Goal: Book appointment/travel/reservation

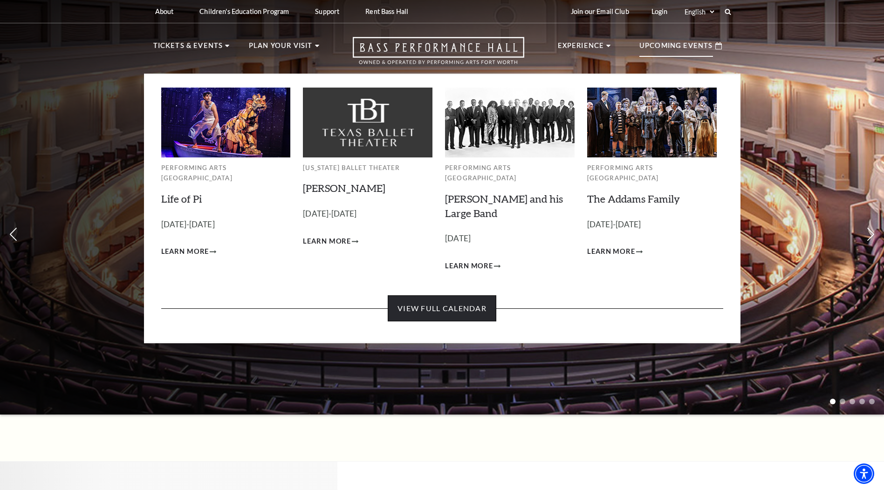
click at [428, 295] on link "View Full Calendar" at bounding box center [442, 308] width 109 height 26
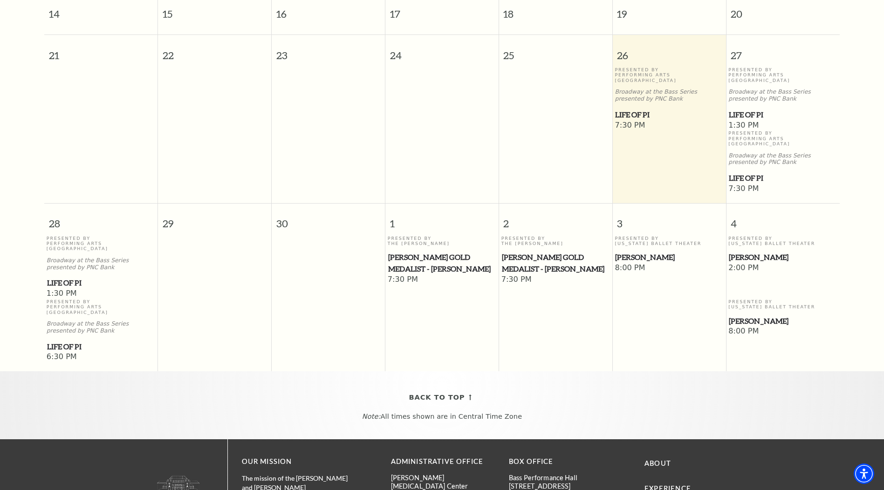
scroll to position [82, 0]
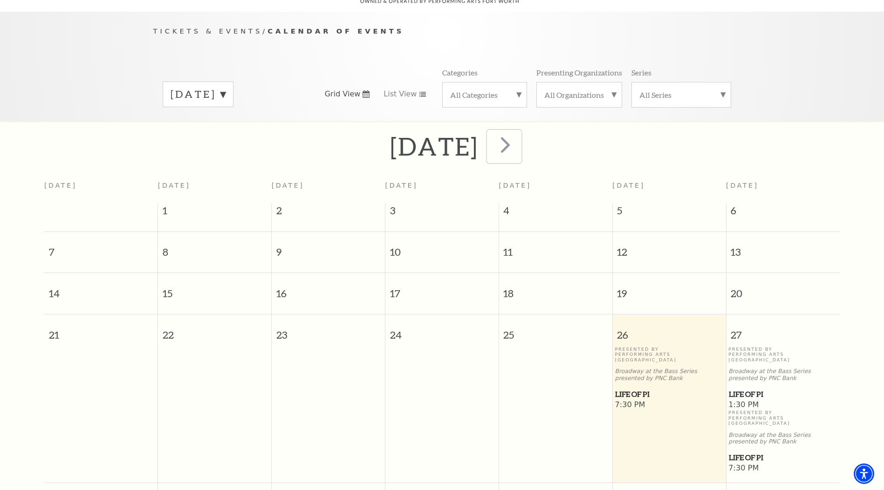
drag, startPoint x: 553, startPoint y: 133, endPoint x: 558, endPoint y: 142, distance: 10.5
click at [519, 133] on span "next" at bounding box center [505, 144] width 27 height 27
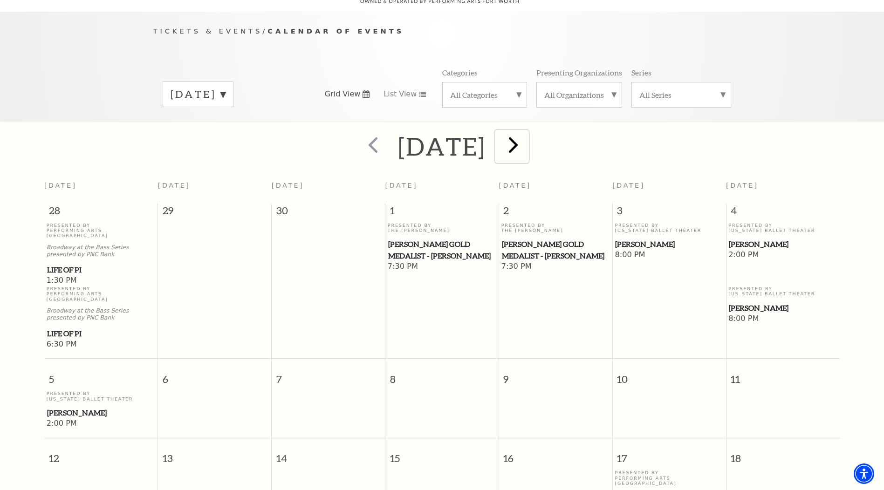
click at [526, 136] on span "next" at bounding box center [513, 144] width 27 height 27
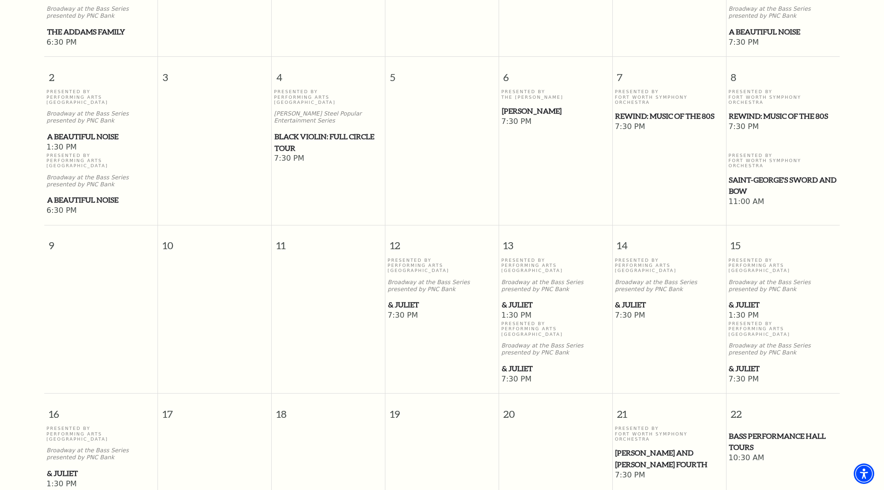
scroll to position [176, 0]
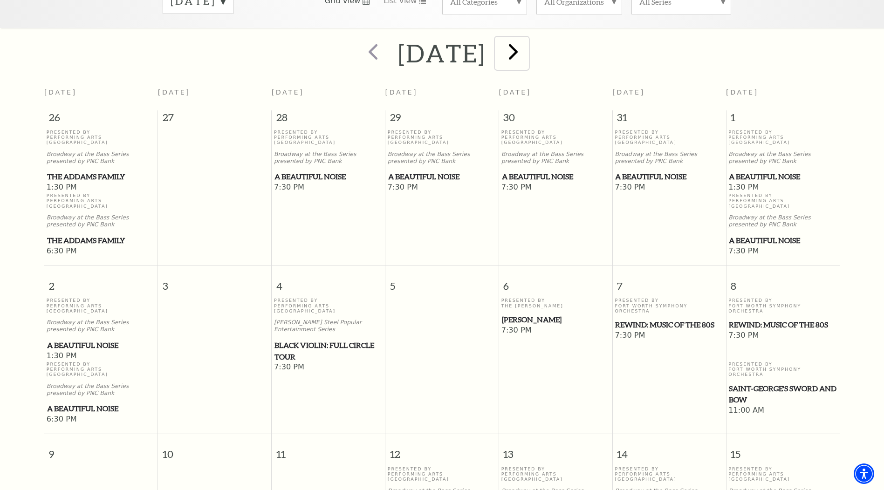
click at [526, 42] on span "next" at bounding box center [513, 51] width 27 height 27
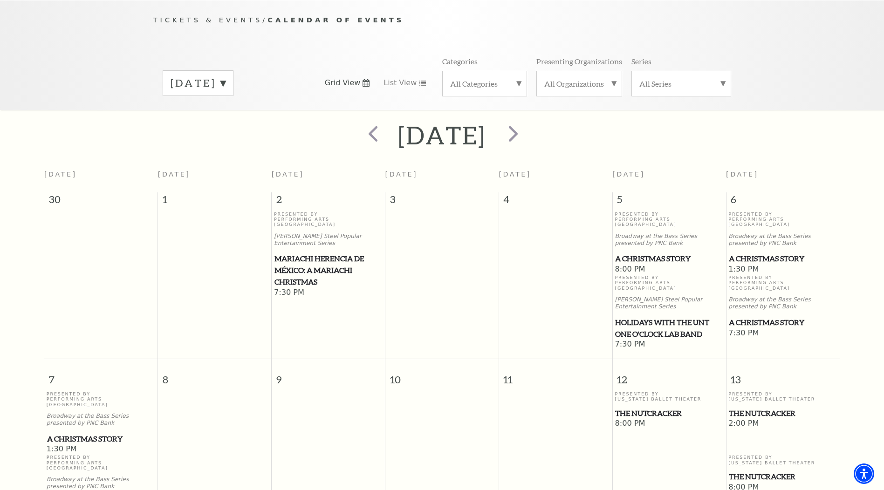
scroll to position [0, 0]
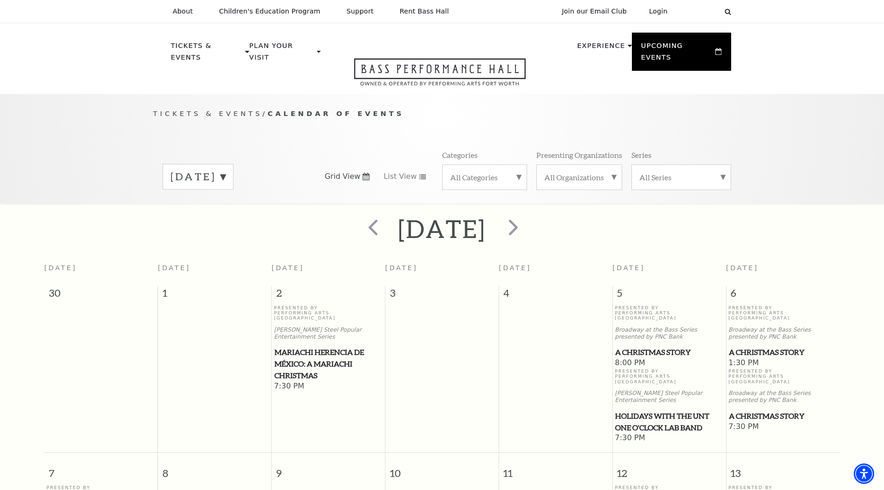
click at [225, 170] on label "December 2025" at bounding box center [198, 177] width 55 height 14
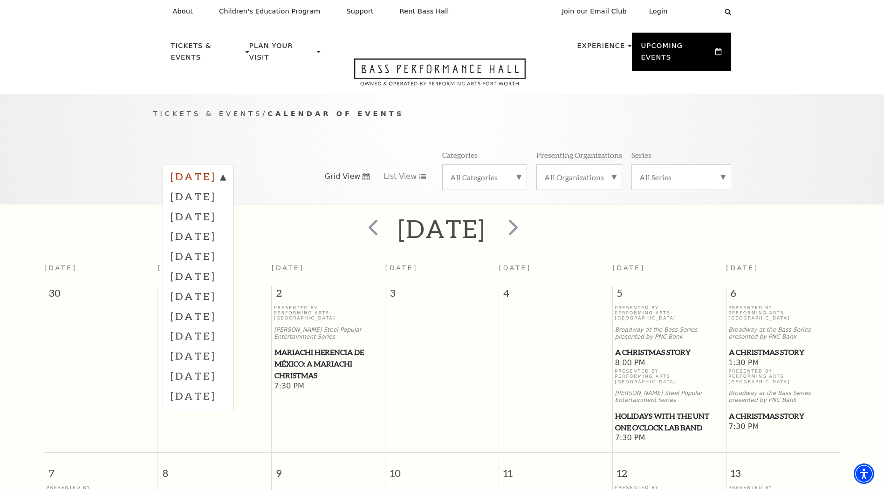
click at [225, 170] on label "September 2025" at bounding box center [198, 178] width 55 height 17
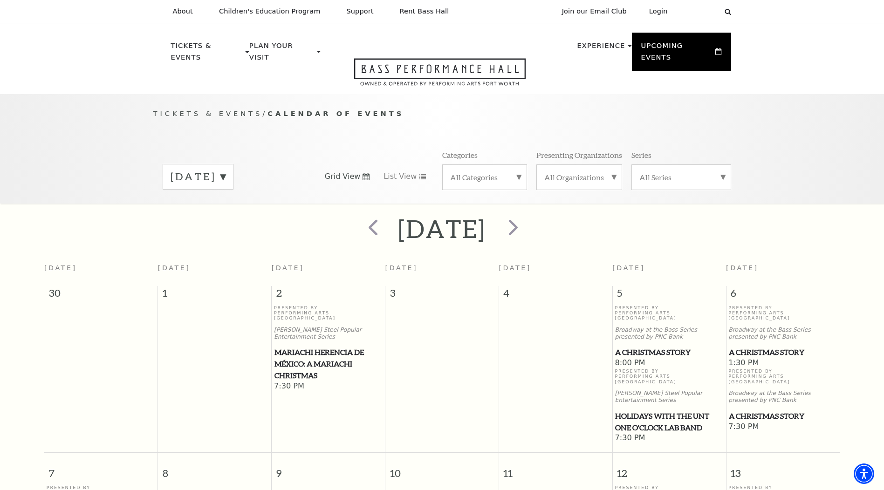
click at [233, 176] on div "December 2025" at bounding box center [198, 177] width 71 height 26
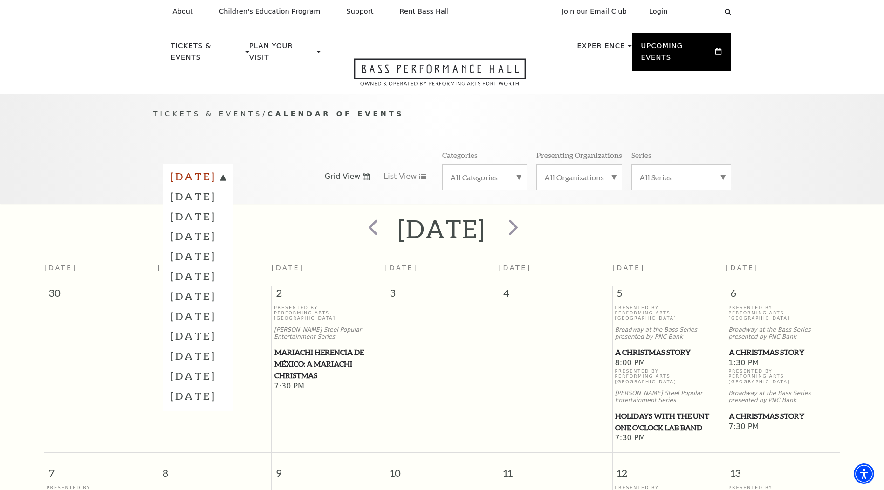
click at [225, 170] on label "September 2025" at bounding box center [198, 178] width 55 height 17
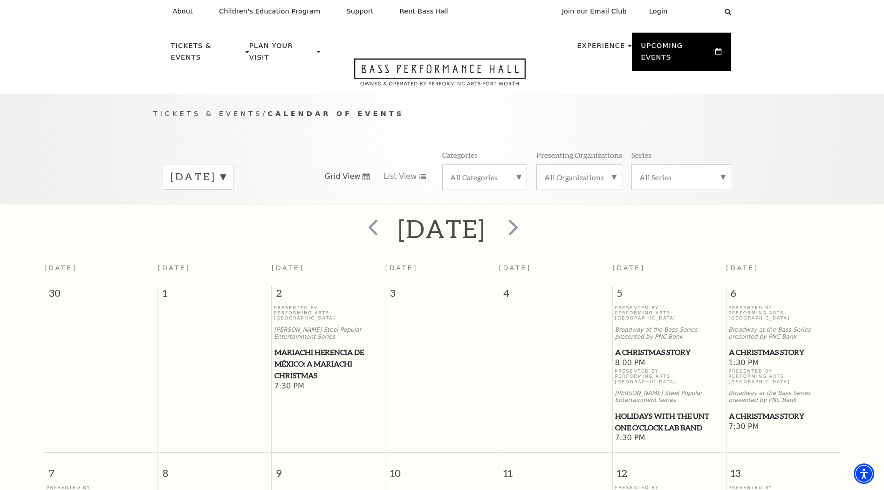
click at [225, 170] on label "December 2025" at bounding box center [198, 177] width 55 height 14
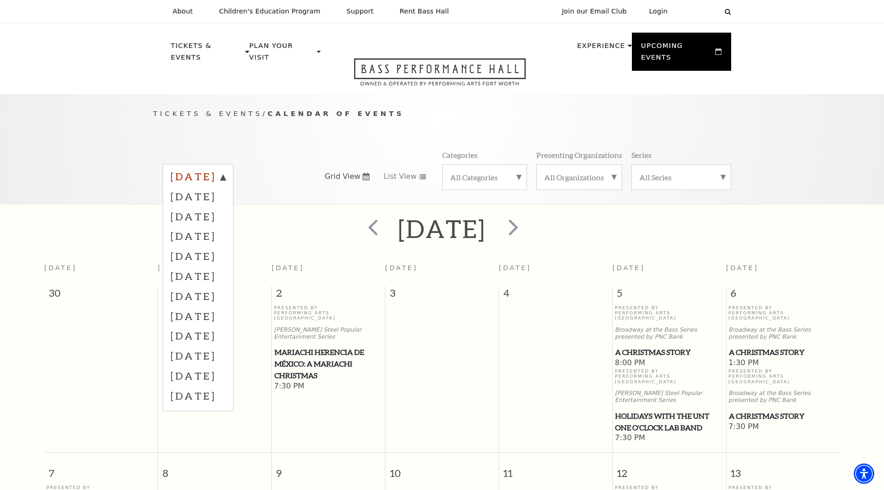
click at [225, 170] on label "September 2025" at bounding box center [198, 178] width 55 height 17
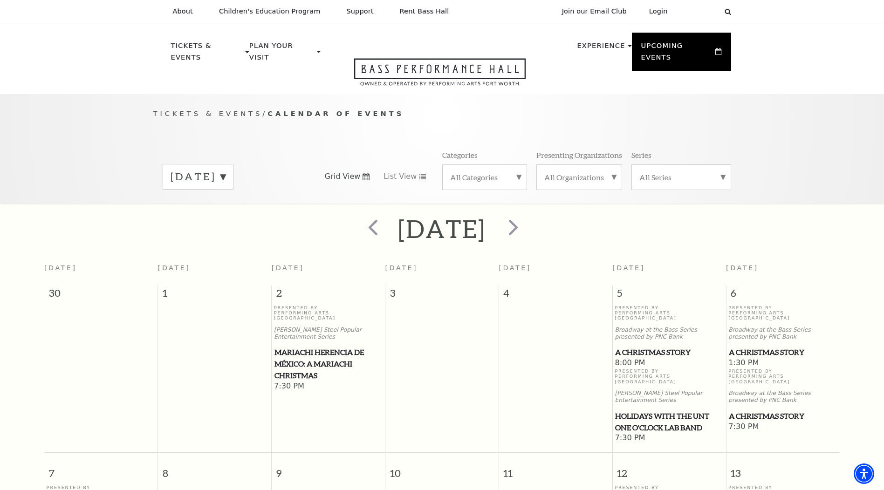
click at [225, 170] on label "December 2025" at bounding box center [198, 177] width 55 height 14
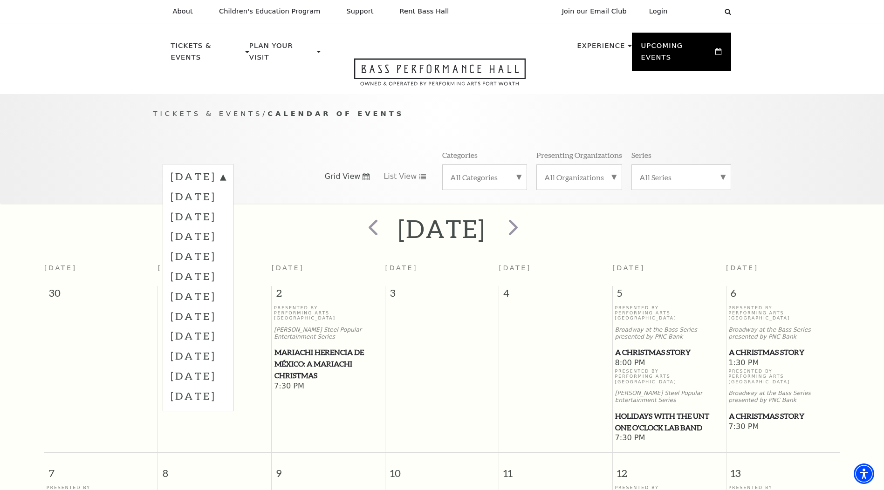
click at [225, 186] on label "October 2025" at bounding box center [198, 196] width 55 height 20
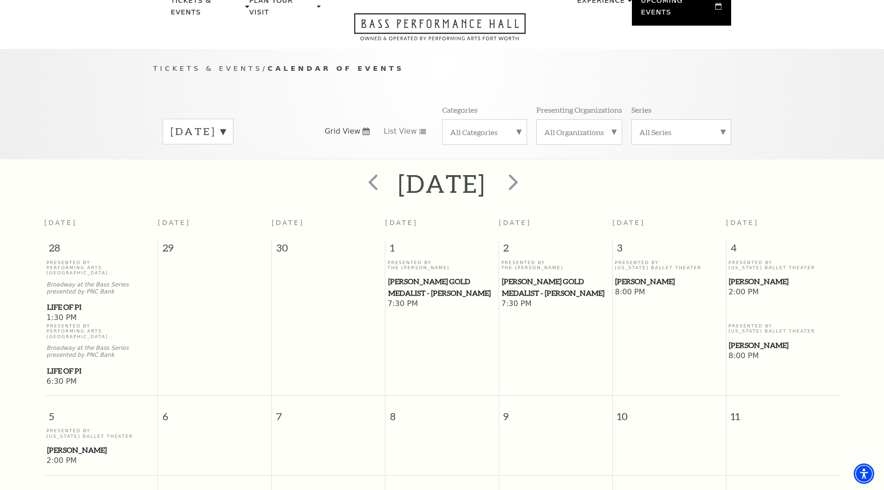
scroll to position [82, 0]
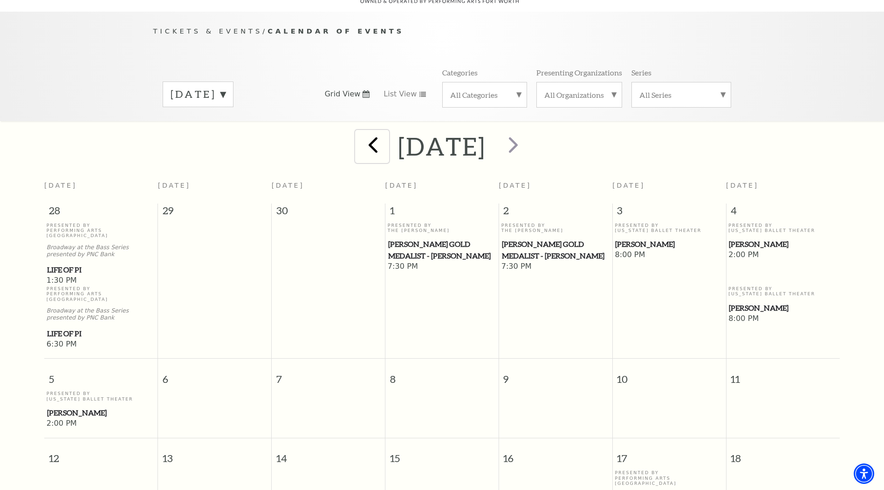
click at [360, 134] on span "prev" at bounding box center [373, 144] width 27 height 27
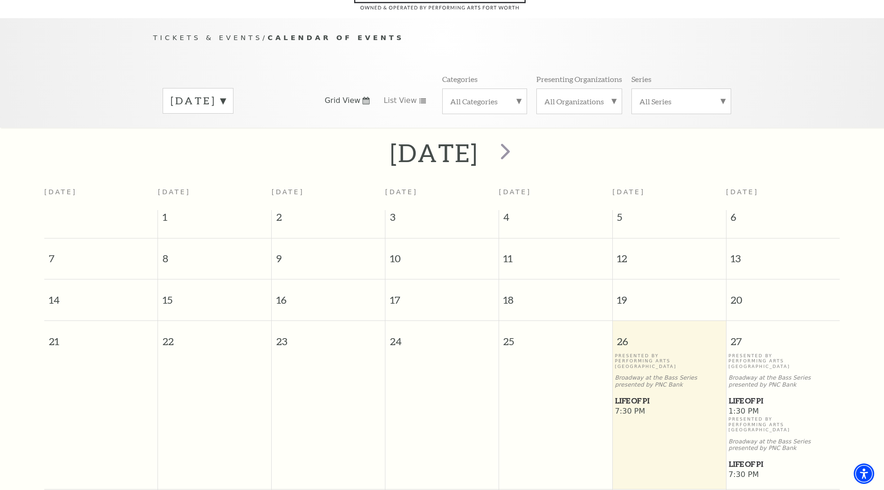
scroll to position [36, 0]
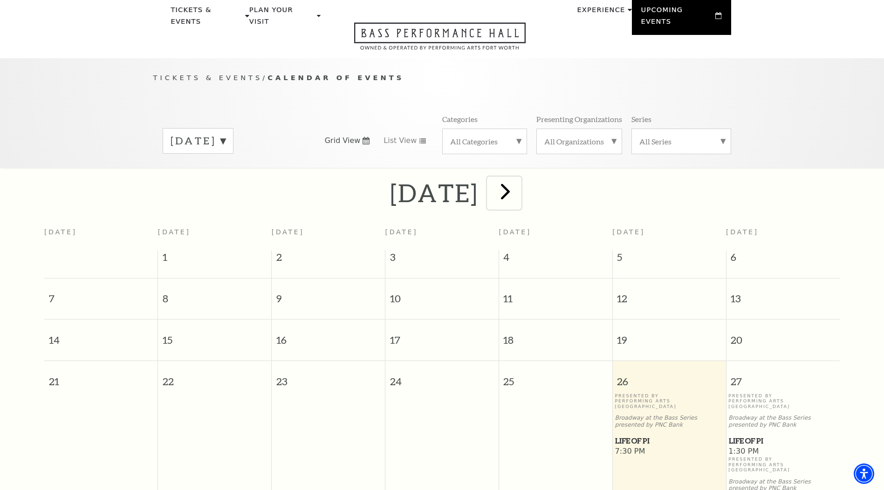
click at [519, 182] on span "next" at bounding box center [505, 191] width 27 height 27
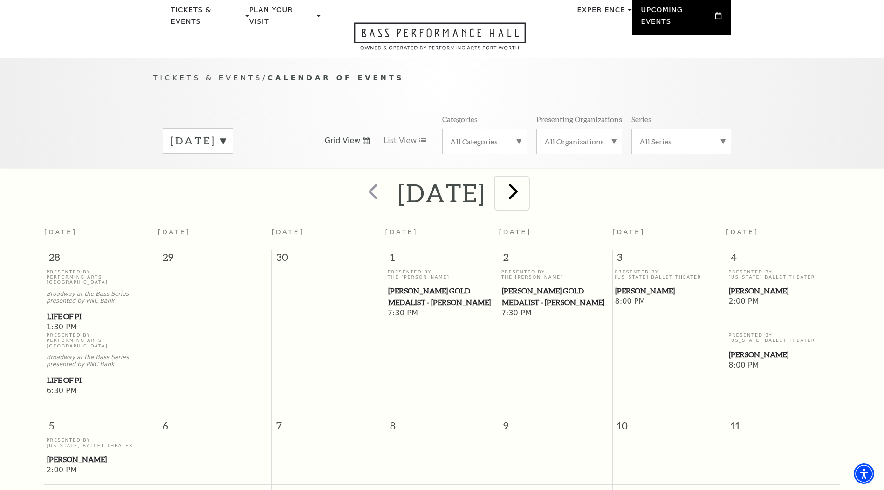
click at [526, 184] on span "next" at bounding box center [513, 191] width 27 height 27
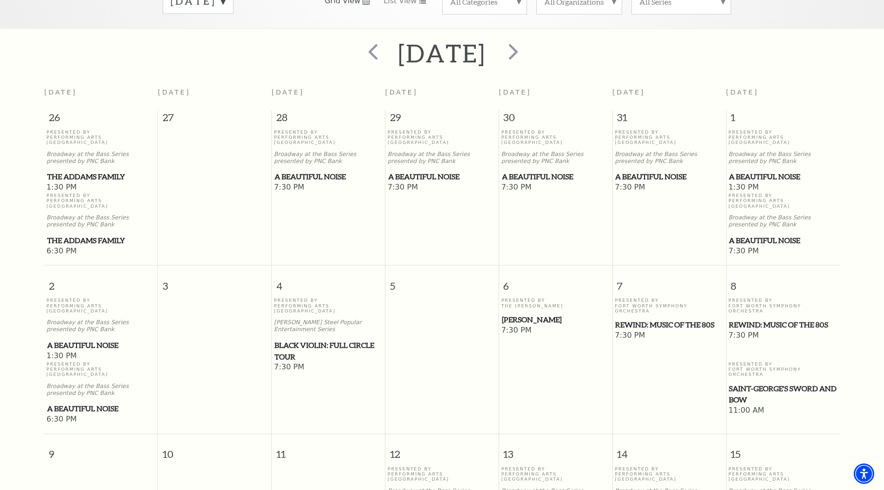
scroll to position [129, 0]
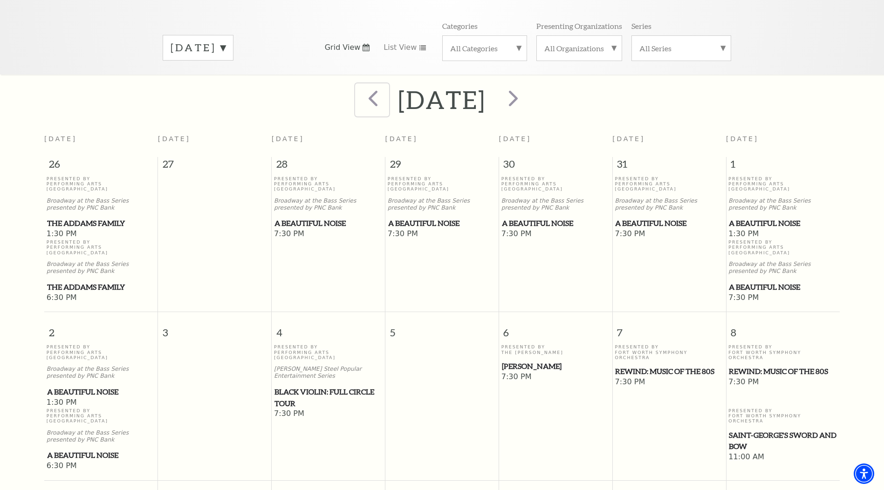
click at [360, 93] on span "prev" at bounding box center [373, 98] width 27 height 27
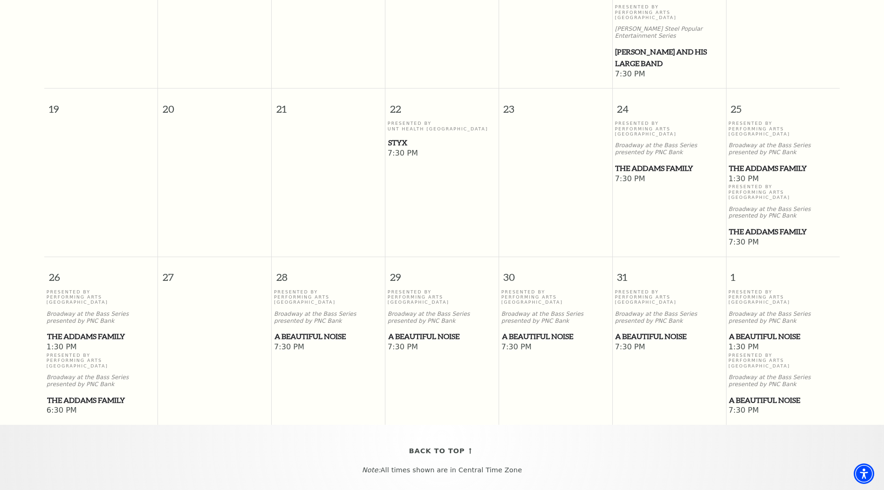
scroll to position [502, 0]
